Goal: Task Accomplishment & Management: Manage account settings

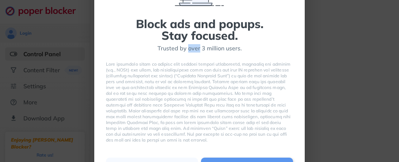
click at [195, 64] on div at bounding box center [199, 102] width 187 height 82
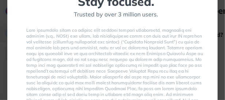
click at [153, 24] on div "Block ads and popups. Stay focused. Trusted by over 3 million users. Disagree A…" at bounding box center [116, 59] width 180 height 224
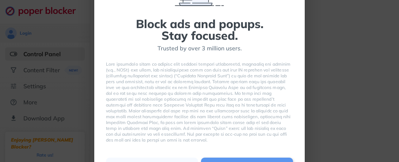
click at [46, 63] on div "Block ads and popups. Stay focused. Trusted by over 3 million users. Disagree A…" at bounding box center [199, 81] width 399 height 162
click at [38, 89] on div "Block ads and popups. Stay focused. Trusted by over 3 million users. Disagree A…" at bounding box center [199, 81] width 399 height 162
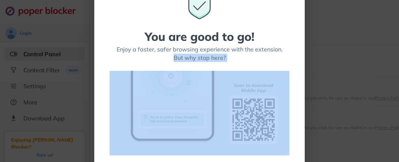
drag, startPoint x: 314, startPoint y: 102, endPoint x: 300, endPoint y: 45, distance: 58.3
click at [300, 45] on div "You are good to go! Enjoy a faster, safer browsing experience with the extensio…" at bounding box center [199, 81] width 399 height 162
click at [268, 42] on div "You are good to go! Enjoy a faster, safer browsing experience with the extensio…" at bounding box center [199, 81] width 211 height 237
drag, startPoint x: 300, startPoint y: 46, endPoint x: 289, endPoint y: 48, distance: 11.7
click at [289, 48] on div "You are good to go! Enjoy a faster, safer browsing experience with the extensio…" at bounding box center [200, 89] width 180 height 197
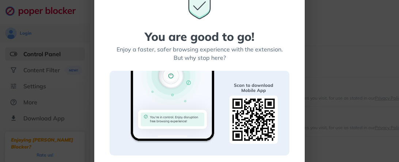
click at [289, 48] on div "You are good to go! Enjoy a faster, safer browsing experience with the extensio…" at bounding box center [200, 89] width 180 height 197
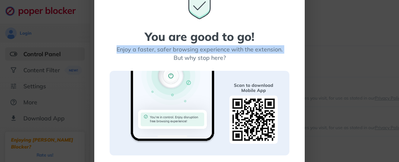
click at [284, 29] on div "You are good to go! Enjoy a faster, safer browsing experience with the extensio…" at bounding box center [200, 89] width 180 height 197
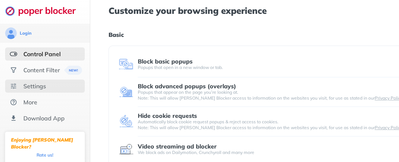
click at [28, 84] on div "Settings" at bounding box center [34, 86] width 23 height 7
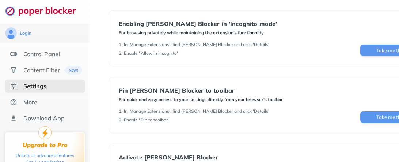
scroll to position [154, 0]
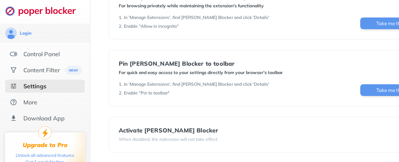
click at [353, 115] on div "Settings Whitelist (where you allow popups and distractions) Add URL Sites with…" at bounding box center [272, 2] width 326 height 300
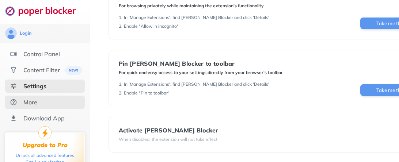
scroll to position [67, 0]
